Goal: Transaction & Acquisition: Purchase product/service

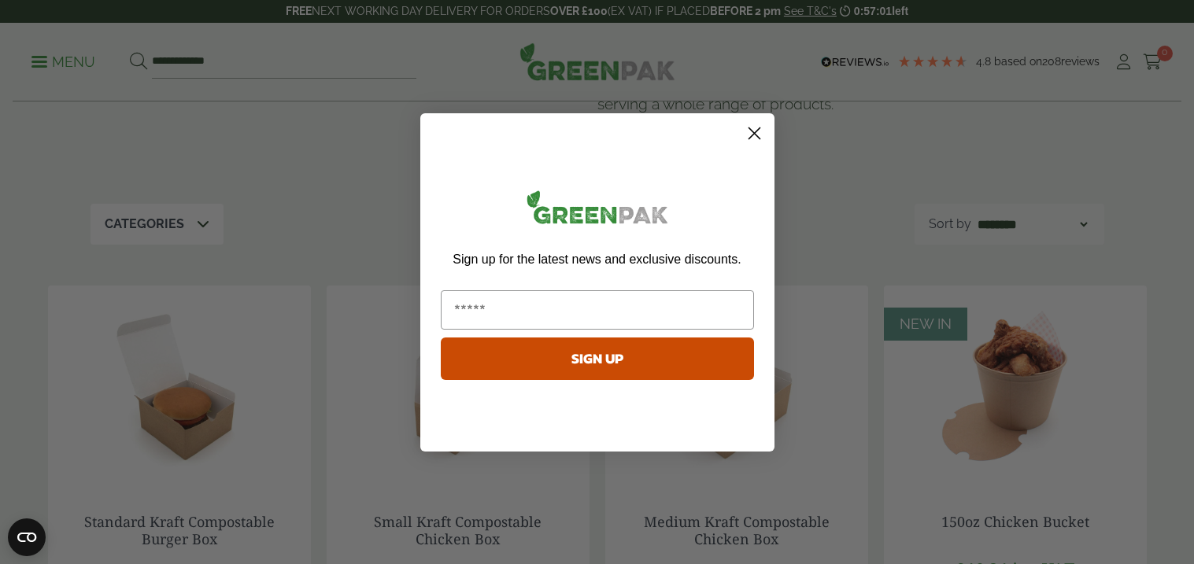
scroll to position [172, 0]
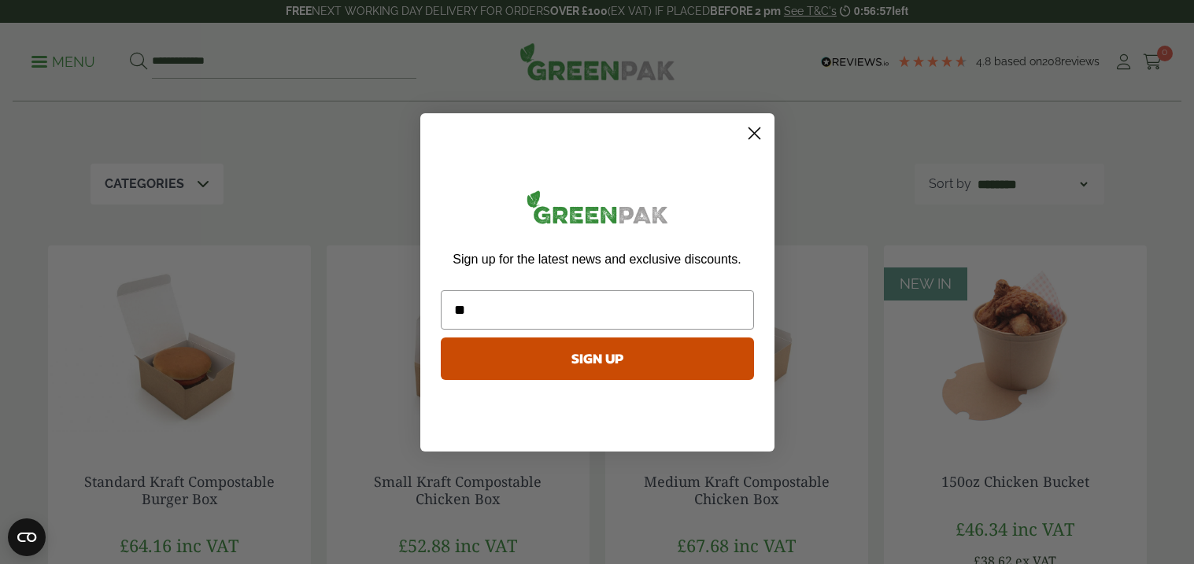
type input "**********"
click at [637, 360] on button "SIGN UP" at bounding box center [597, 359] width 313 height 42
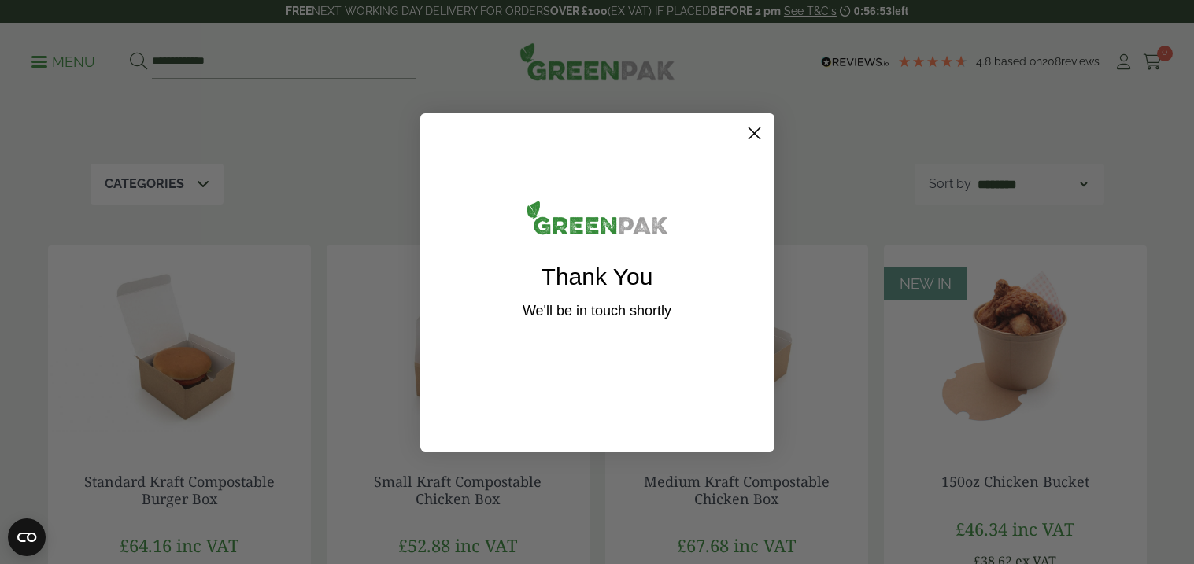
click at [755, 127] on circle "Close dialog" at bounding box center [754, 133] width 26 height 26
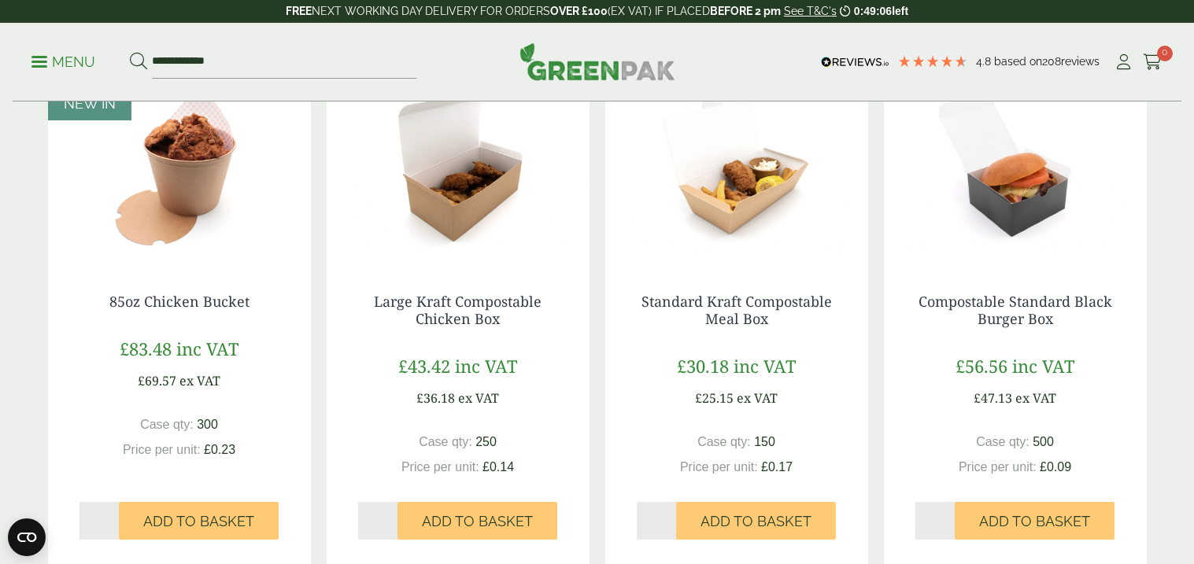
scroll to position [869, 0]
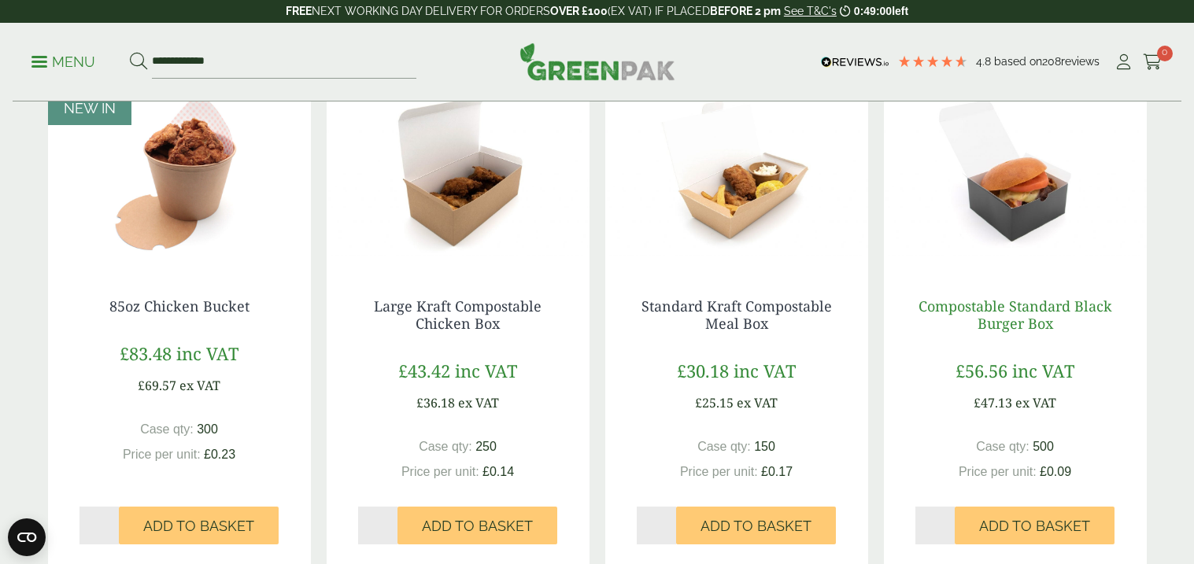
click at [1015, 304] on link "Compostable Standard Black Burger Box" at bounding box center [1015, 315] width 194 height 36
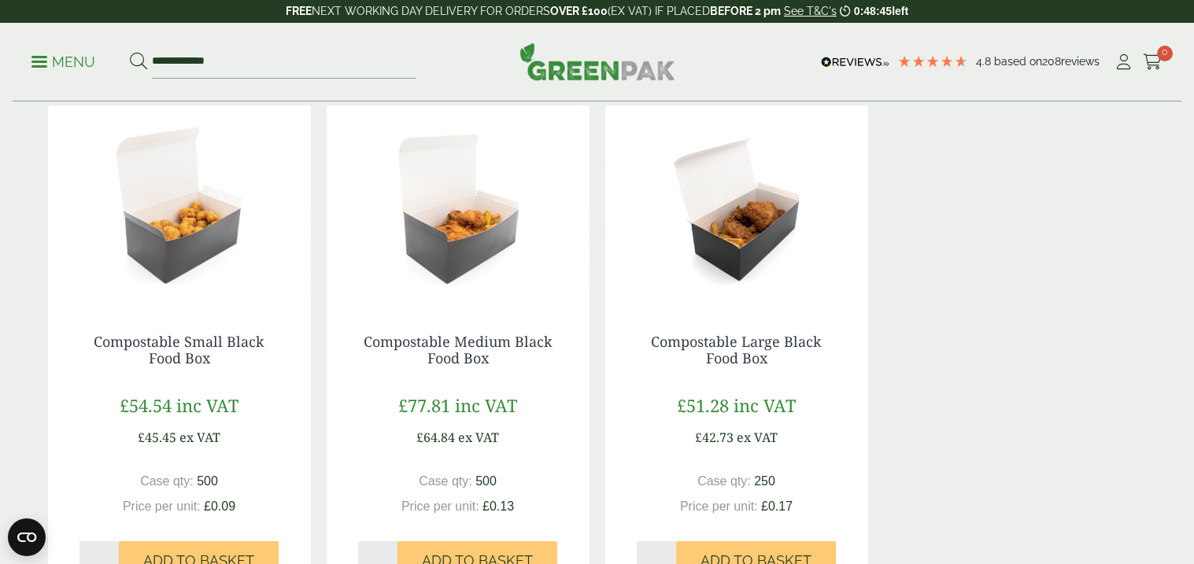
scroll to position [1360, 0]
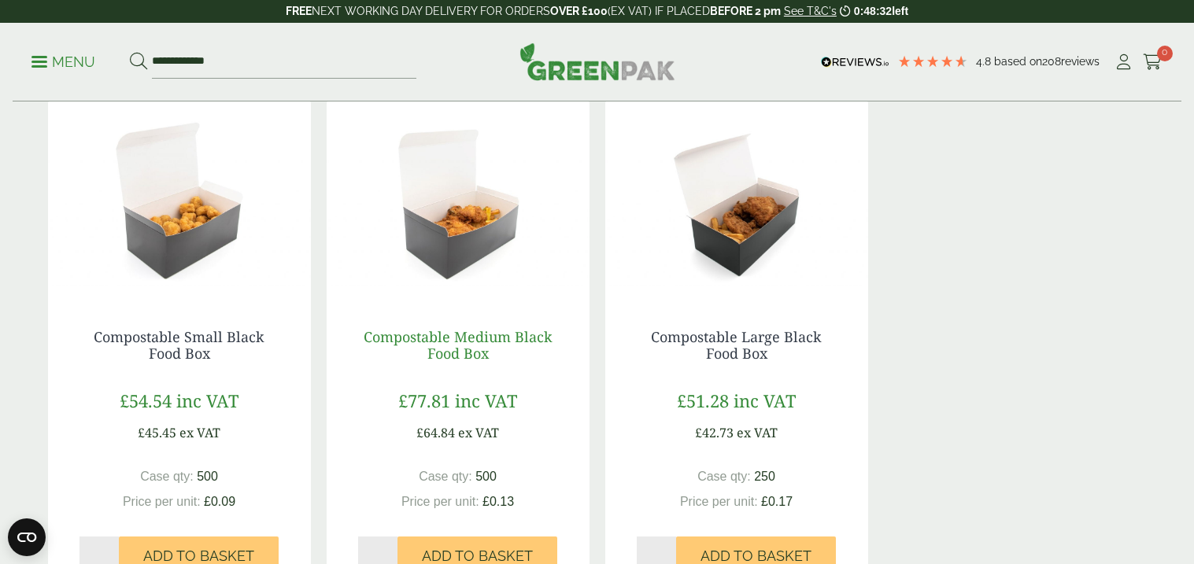
click at [478, 333] on link "Compostable Medium Black Food Box" at bounding box center [458, 345] width 189 height 36
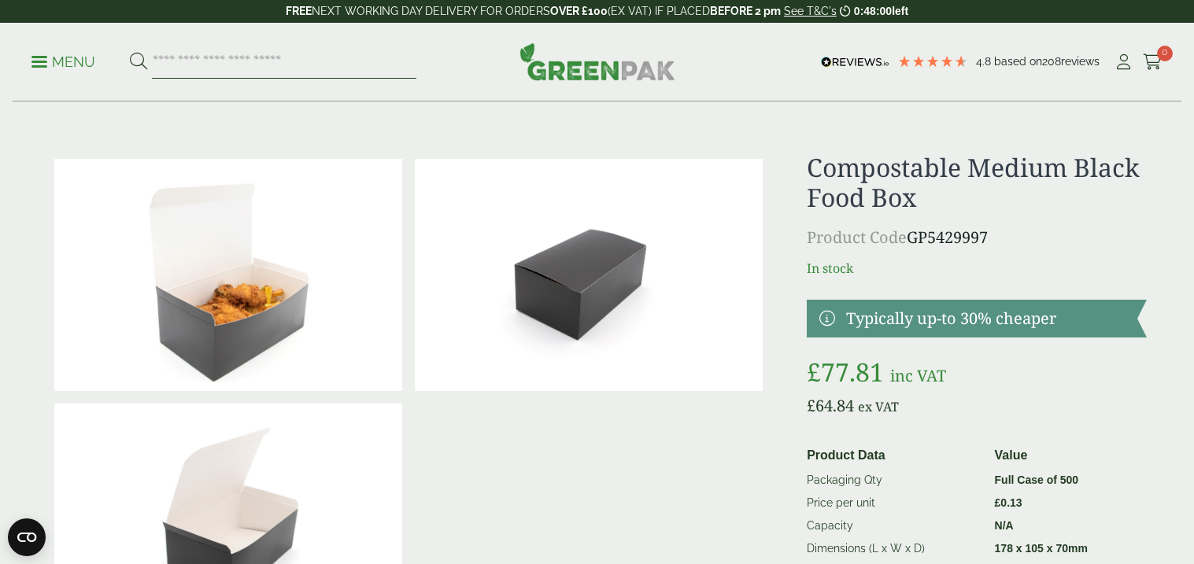
click at [187, 65] on input "search" at bounding box center [284, 62] width 264 height 33
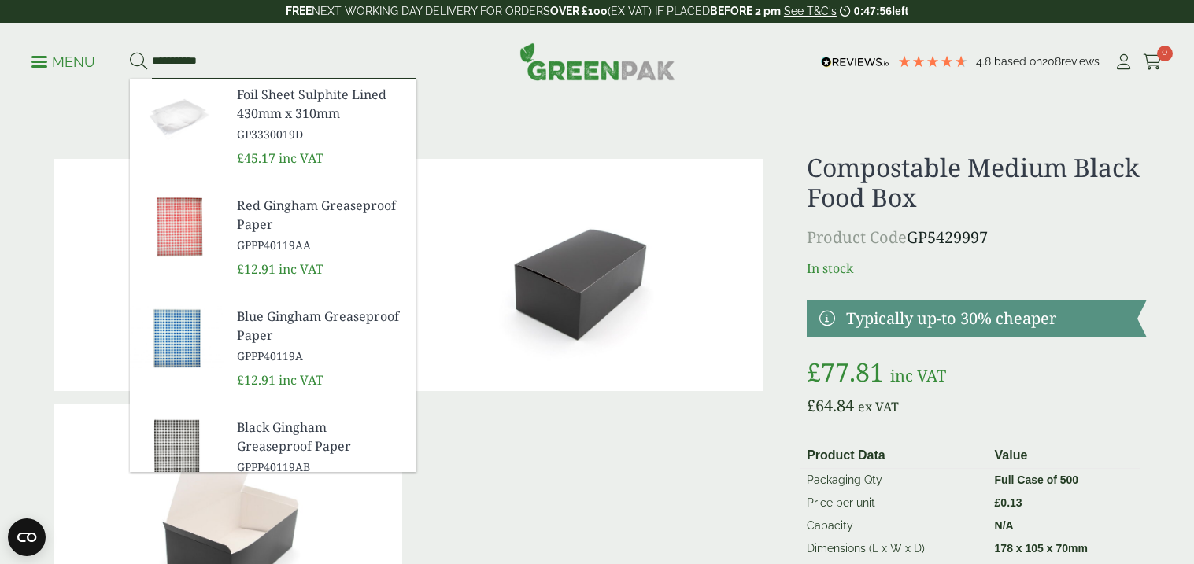
type input "**********"
click at [130, 52] on button at bounding box center [138, 62] width 17 height 20
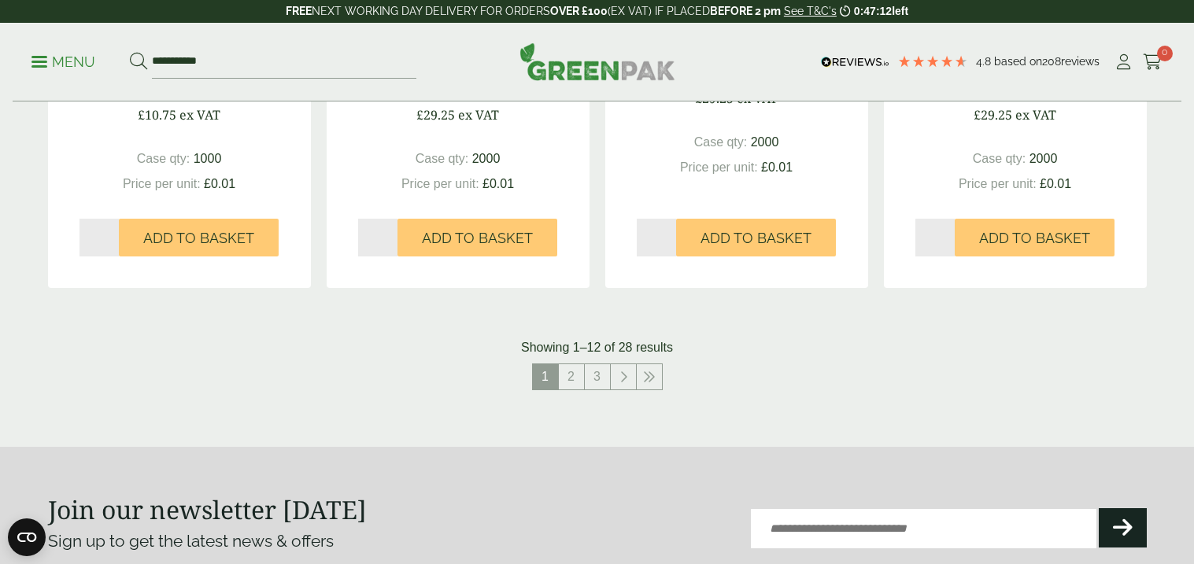
scroll to position [1633, 0]
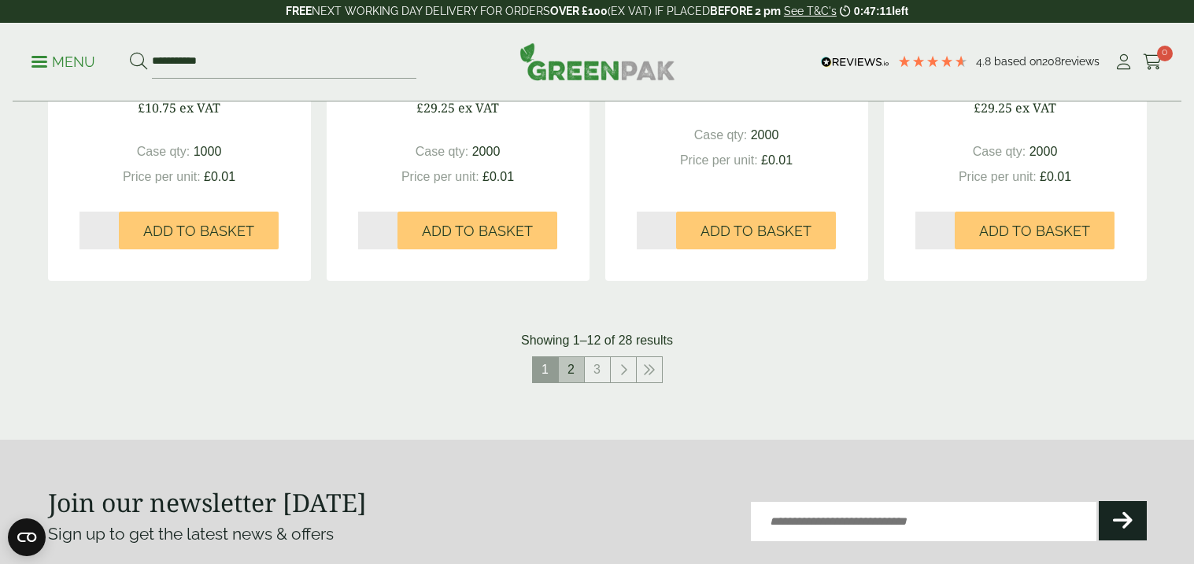
click at [570, 371] on link "2" at bounding box center [571, 369] width 25 height 25
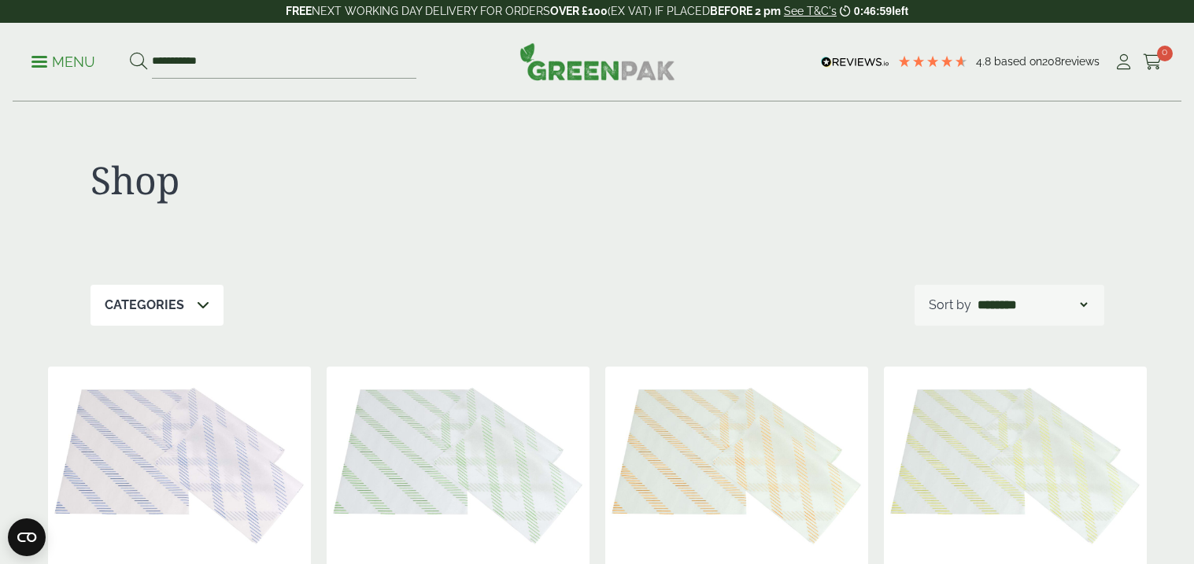
scroll to position [1, 0]
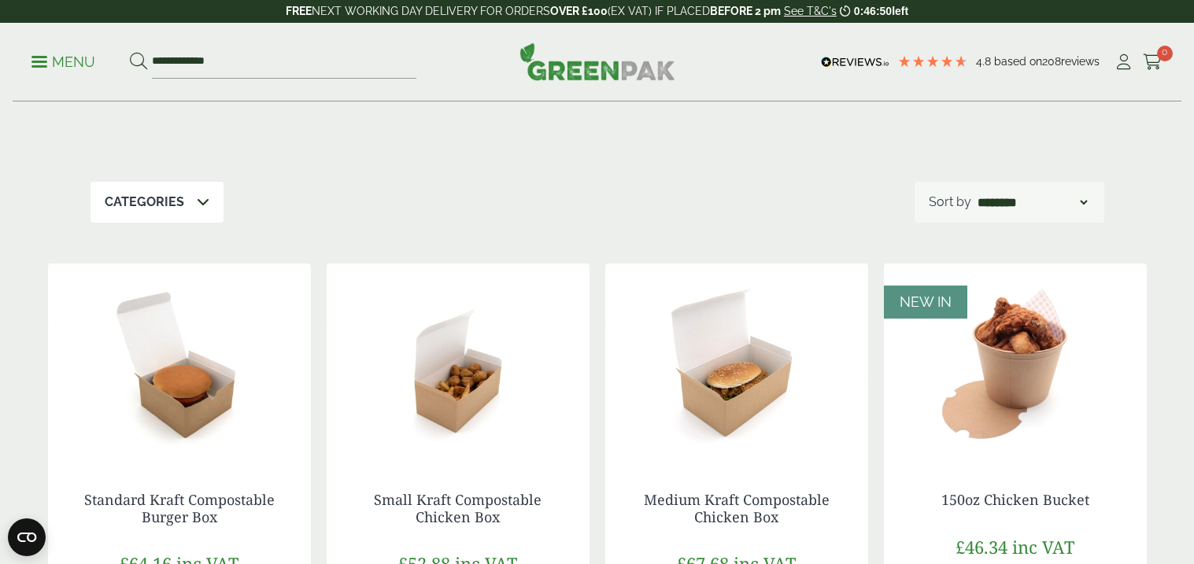
scroll to position [141, 0]
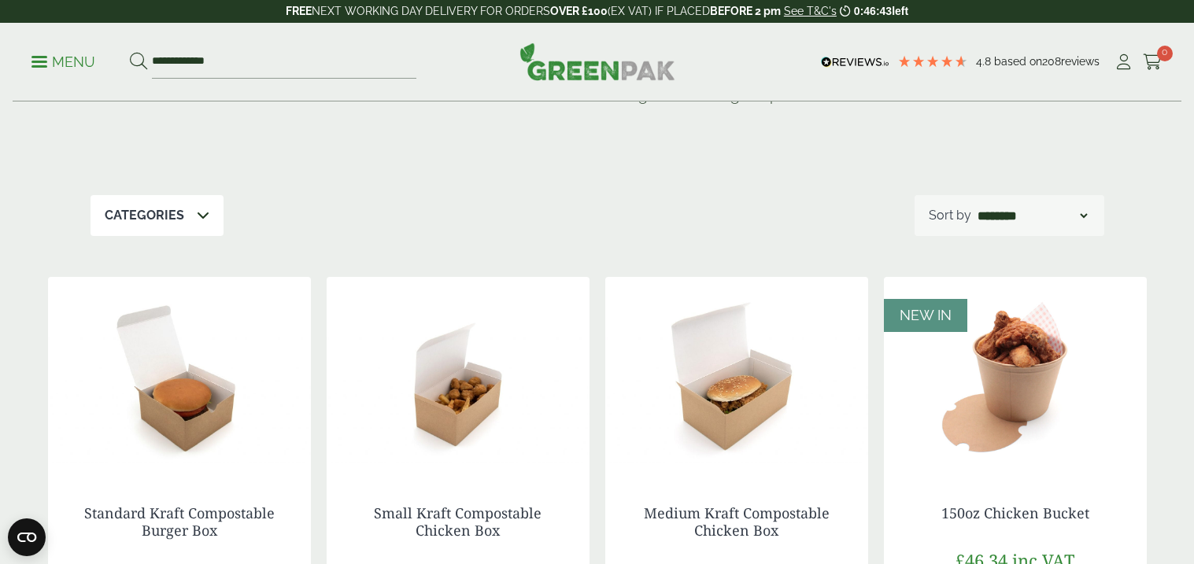
click at [73, 63] on p "Menu" at bounding box center [63, 62] width 64 height 19
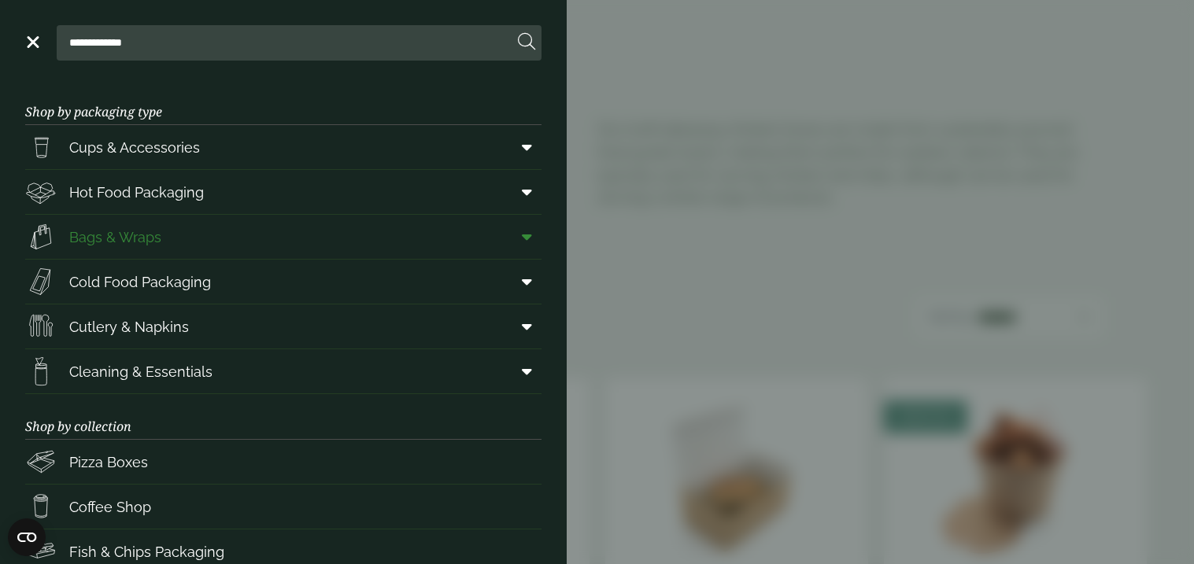
click at [137, 236] on span "Bags & Wraps" at bounding box center [115, 237] width 92 height 21
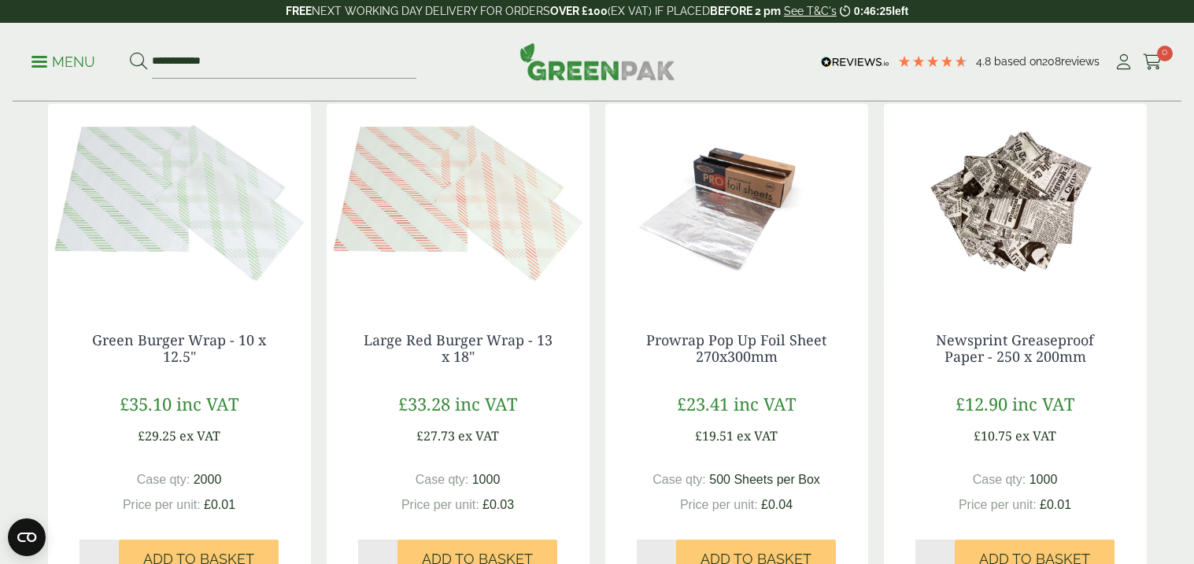
scroll to position [1347, 0]
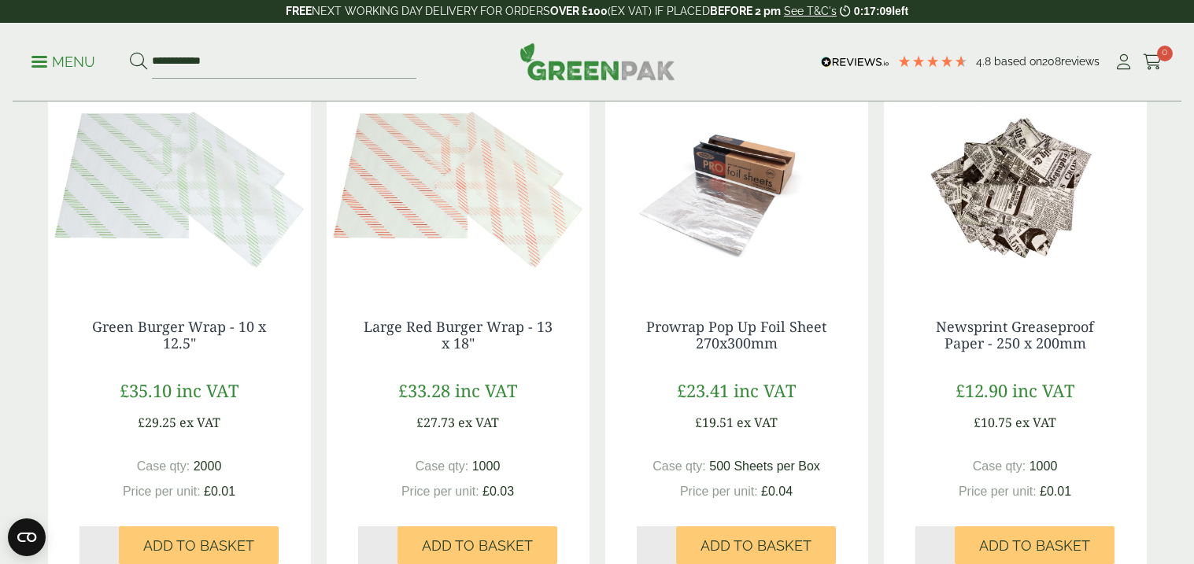
click at [585, 283] on img at bounding box center [458, 189] width 263 height 197
